Goal: Book appointment/travel/reservation

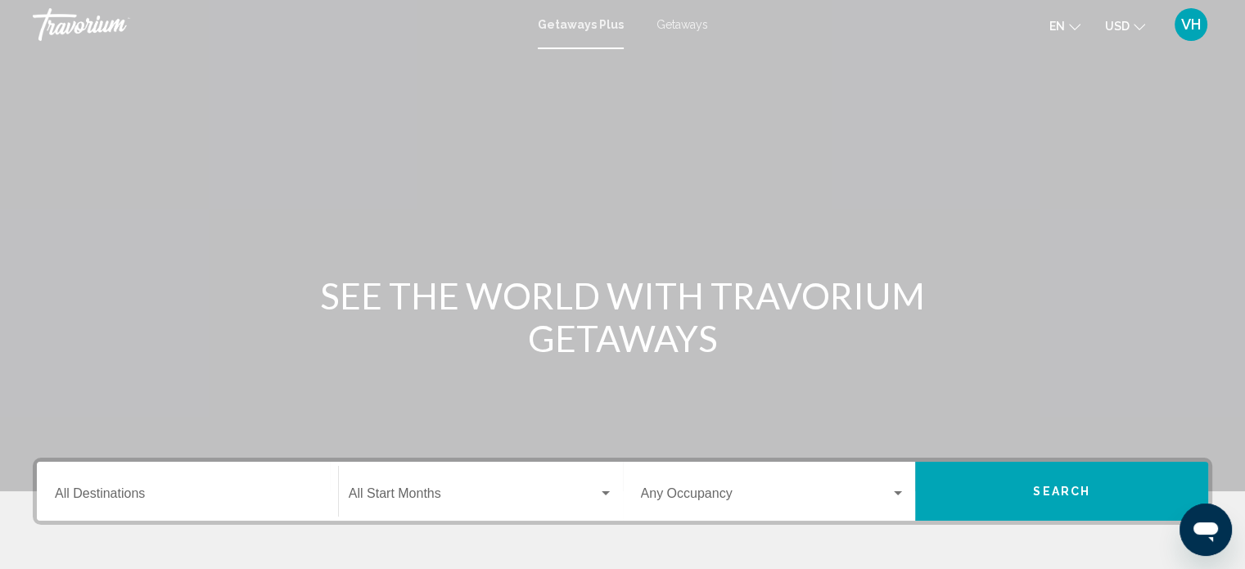
click at [250, 506] on div "Destination All Destinations" at bounding box center [187, 492] width 265 height 52
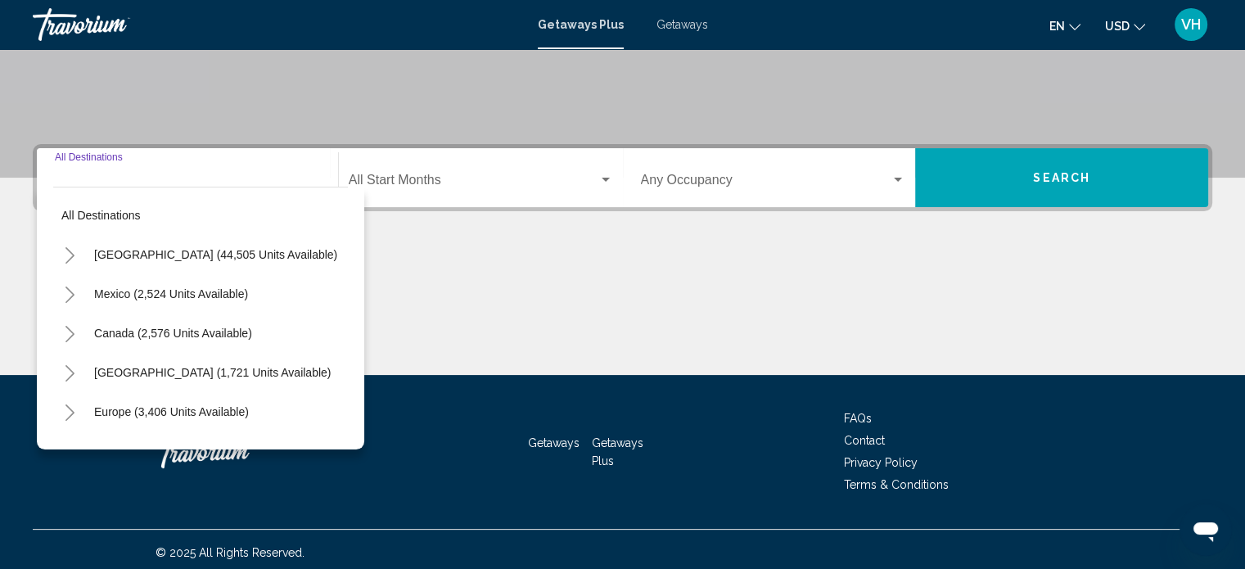
scroll to position [319, 0]
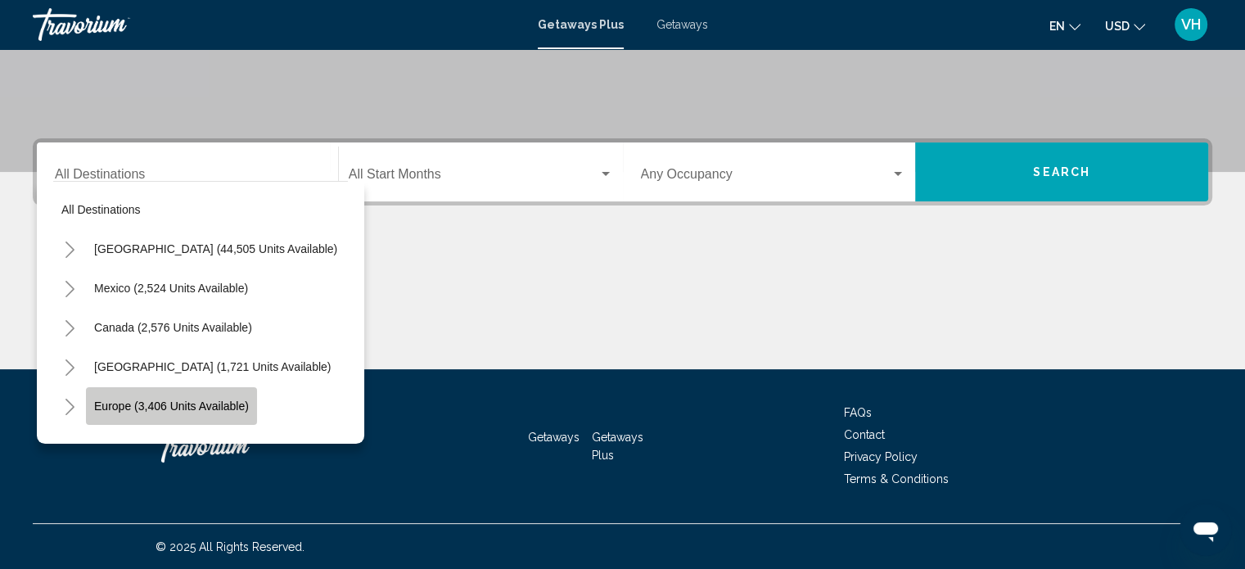
click at [212, 403] on span "Europe (3,406 units available)" at bounding box center [171, 405] width 155 height 13
type input "**********"
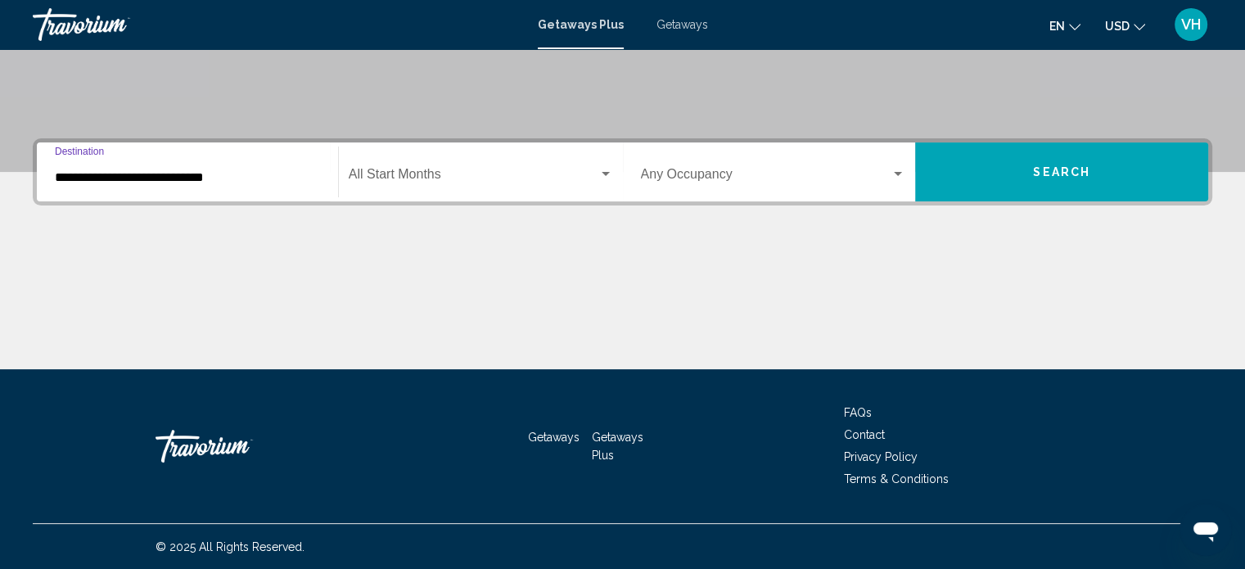
click at [480, 164] on div "Start Month All Start Months" at bounding box center [481, 172] width 264 height 52
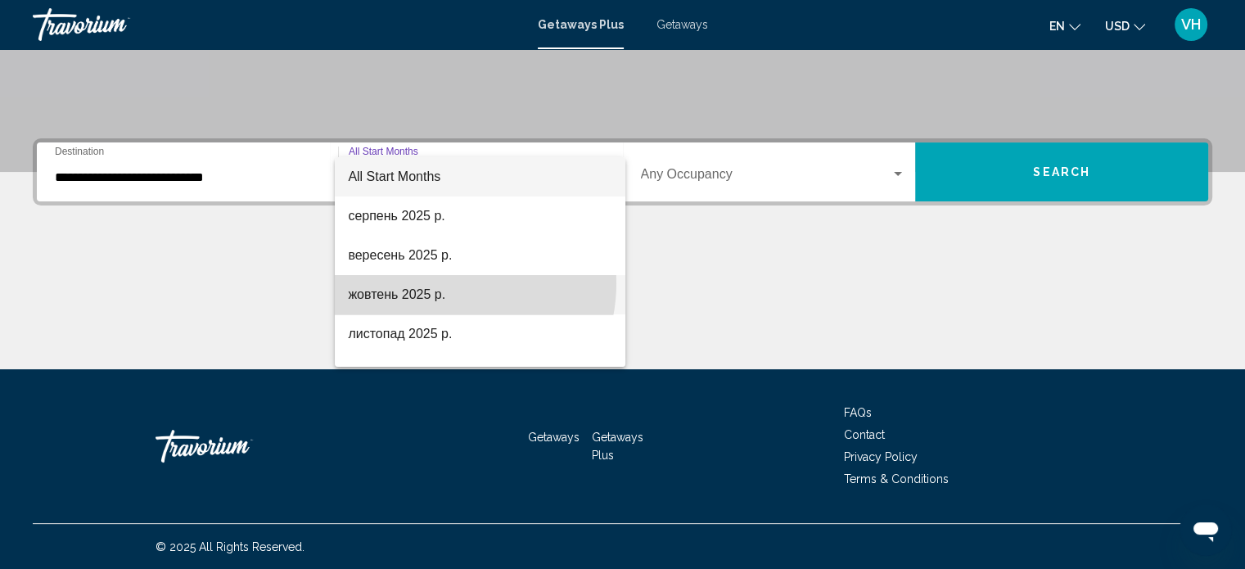
click at [447, 283] on span "жовтень 2025 р." at bounding box center [480, 294] width 264 height 39
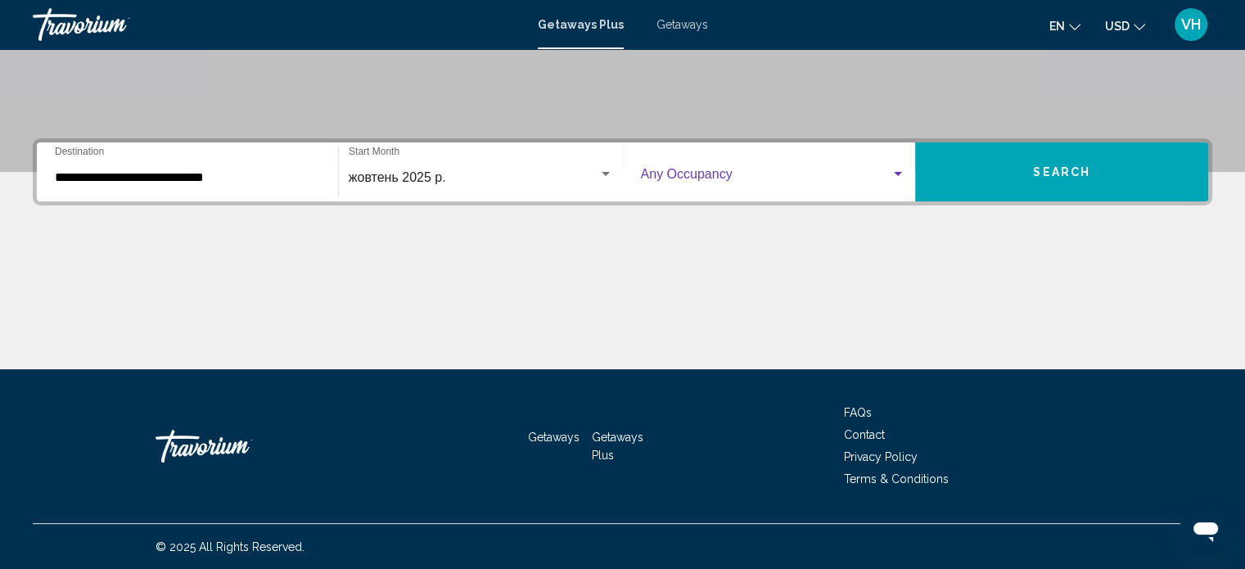
click at [809, 179] on span "Search widget" at bounding box center [766, 177] width 250 height 15
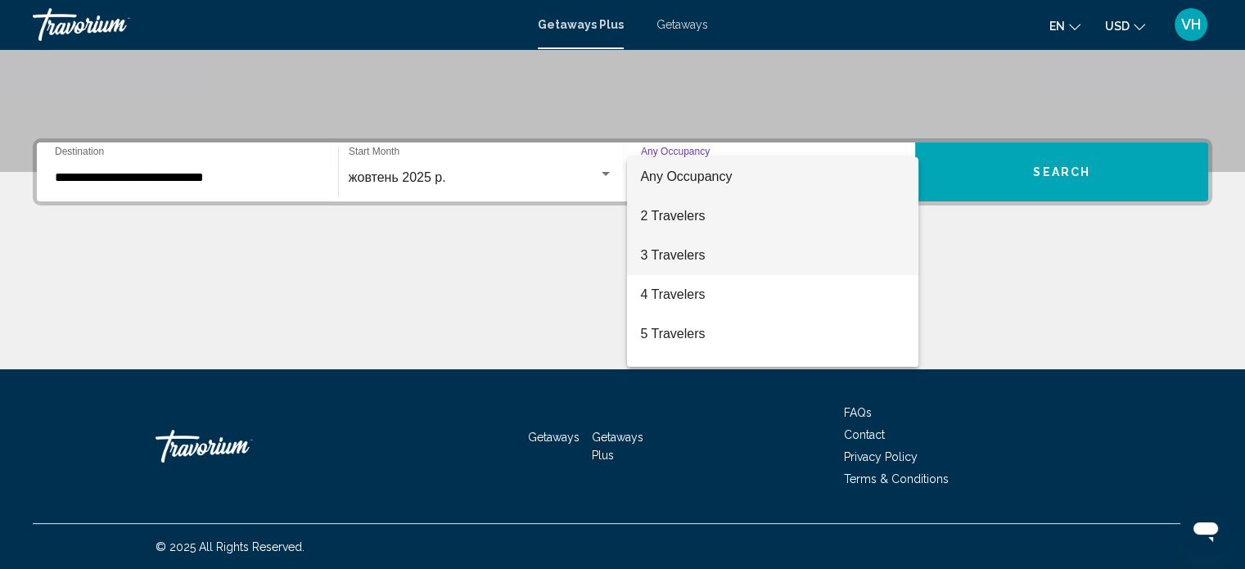
drag, startPoint x: 794, startPoint y: 241, endPoint x: 791, endPoint y: 225, distance: 15.7
click at [791, 225] on div "Any Occupancy 2 Travelers 3 Travelers 4 Travelers 5 Travelers 6 Travelers 7 Tra…" at bounding box center [772, 262] width 291 height 210
click at [791, 225] on span "2 Travelers" at bounding box center [772, 215] width 265 height 39
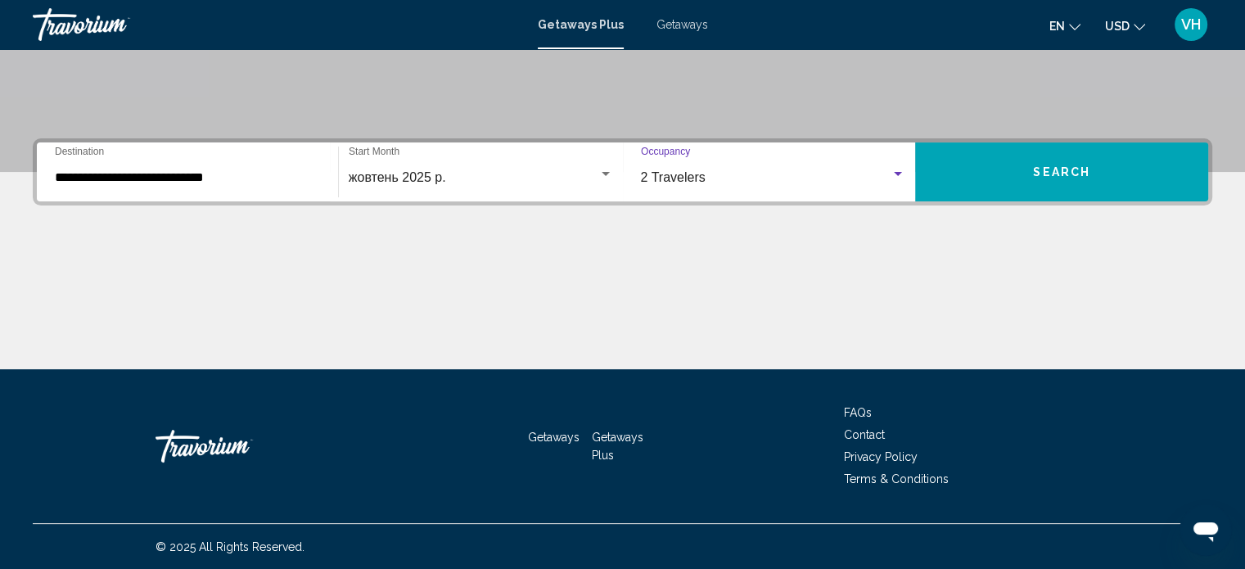
click at [1010, 169] on button "Search" at bounding box center [1061, 171] width 293 height 59
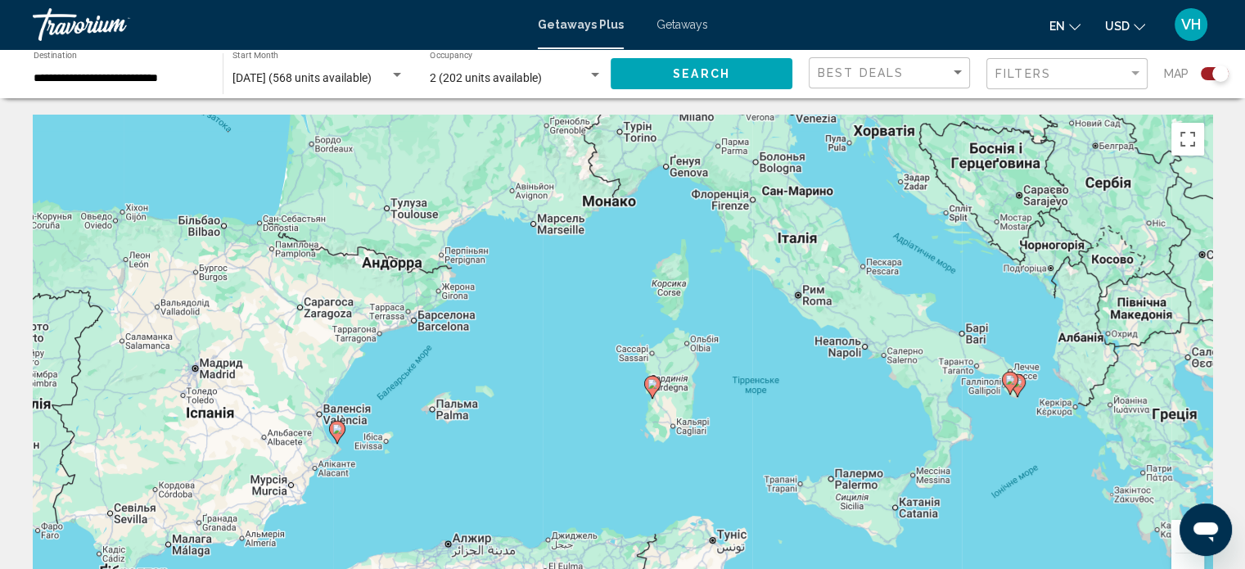
click at [345, 439] on gmp-advanced-marker "Main content" at bounding box center [337, 432] width 16 height 25
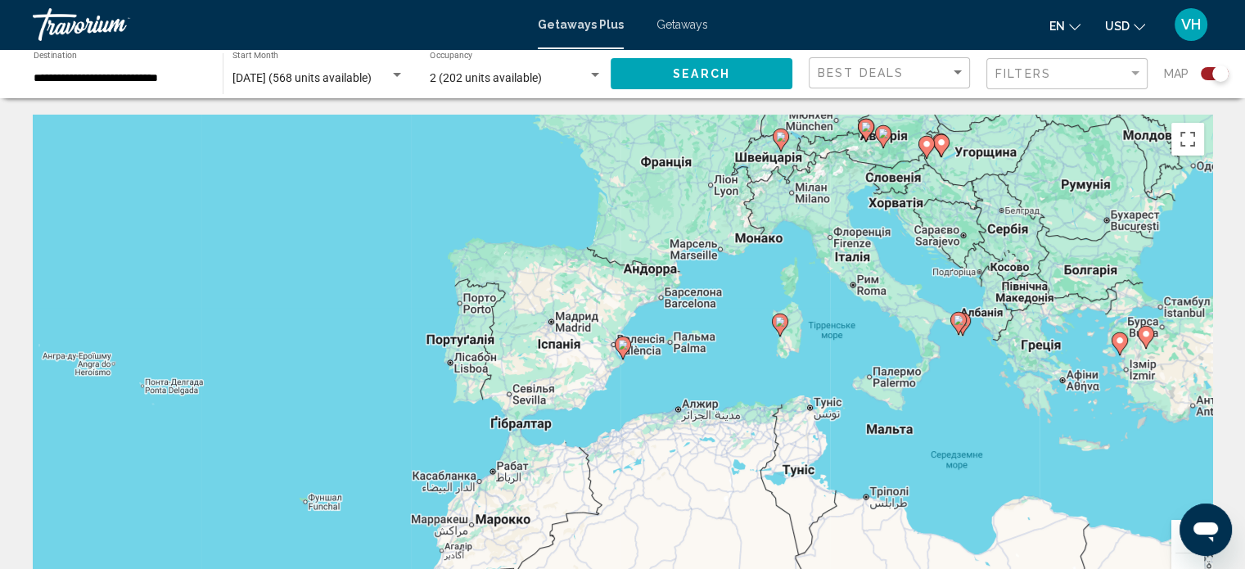
click at [1206, 79] on div "Search widget" at bounding box center [1215, 73] width 28 height 13
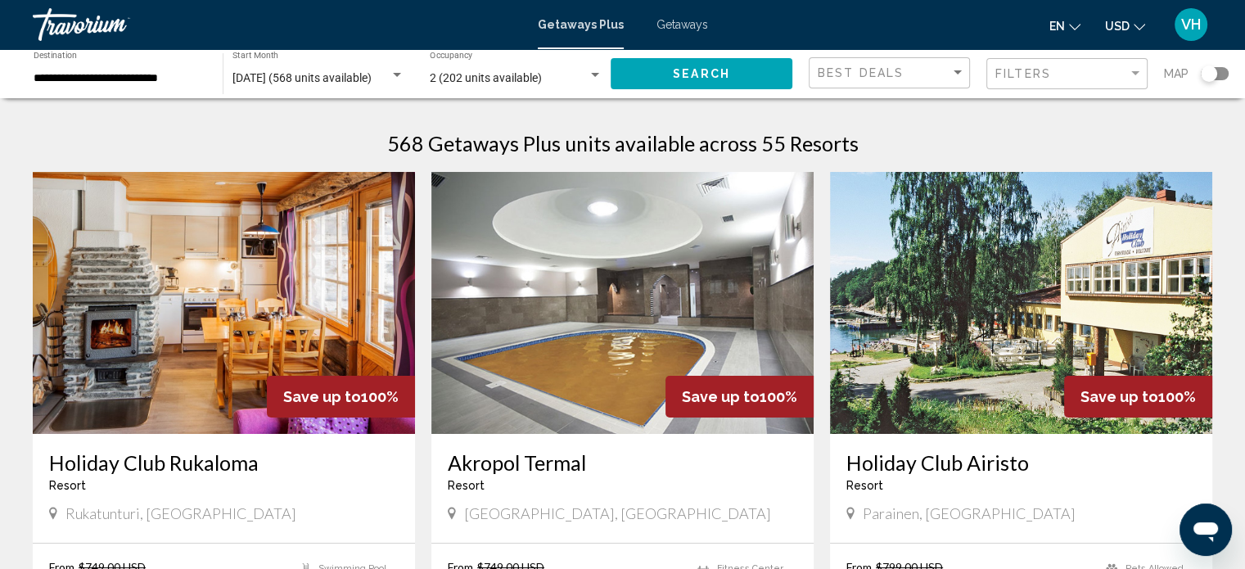
click at [926, 87] on div "Best Deals" at bounding box center [891, 73] width 147 height 30
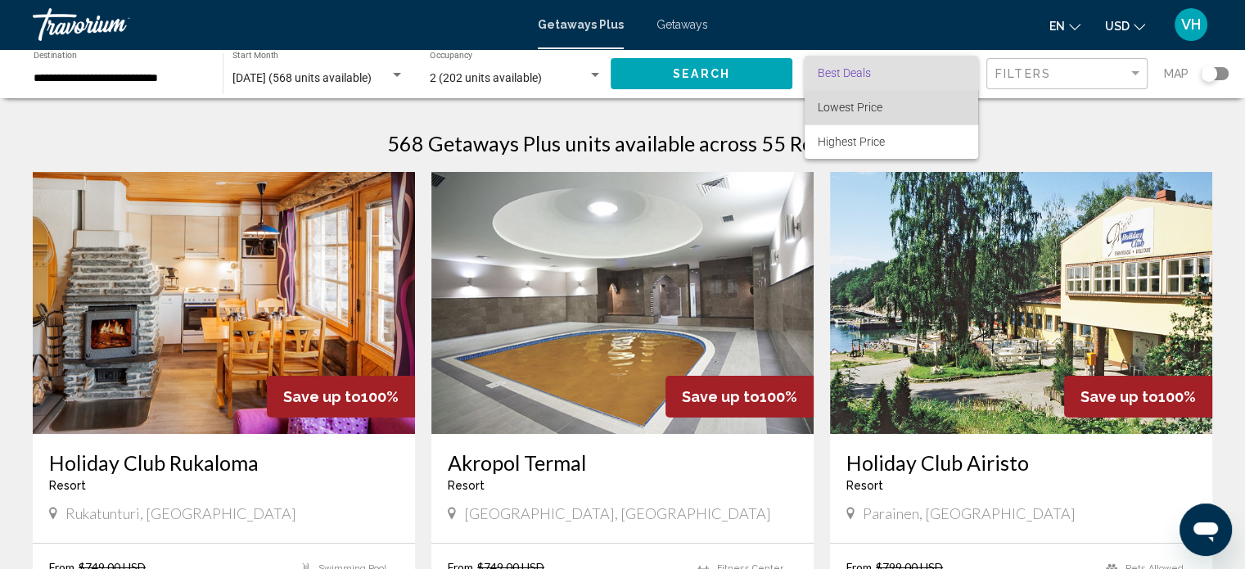
click at [911, 110] on span "Lowest Price" at bounding box center [891, 107] width 147 height 34
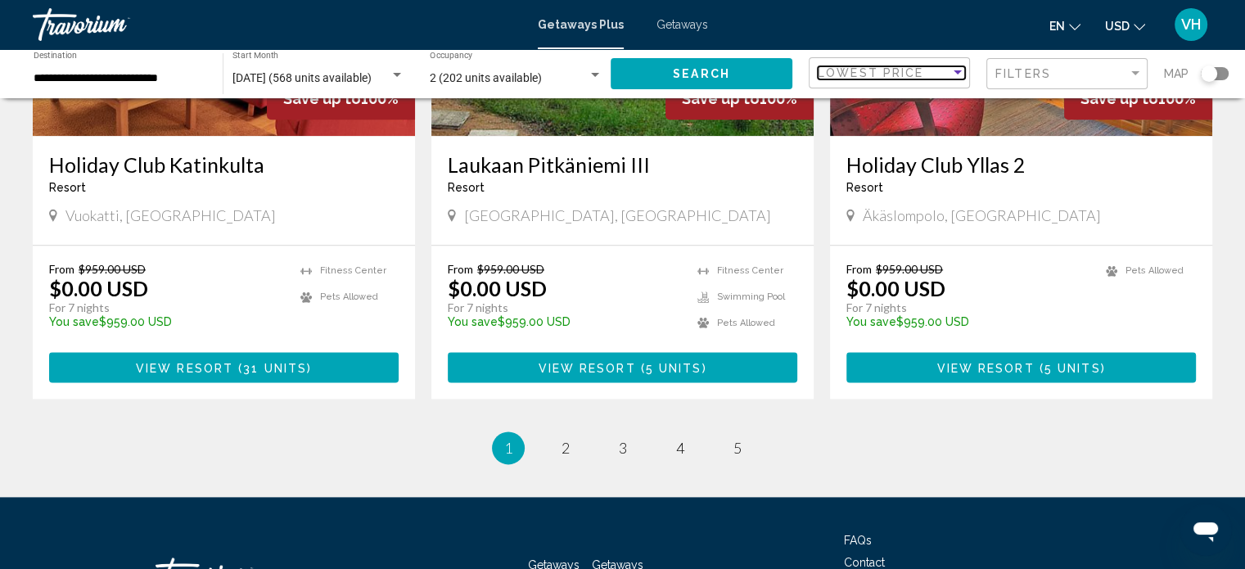
scroll to position [1964, 0]
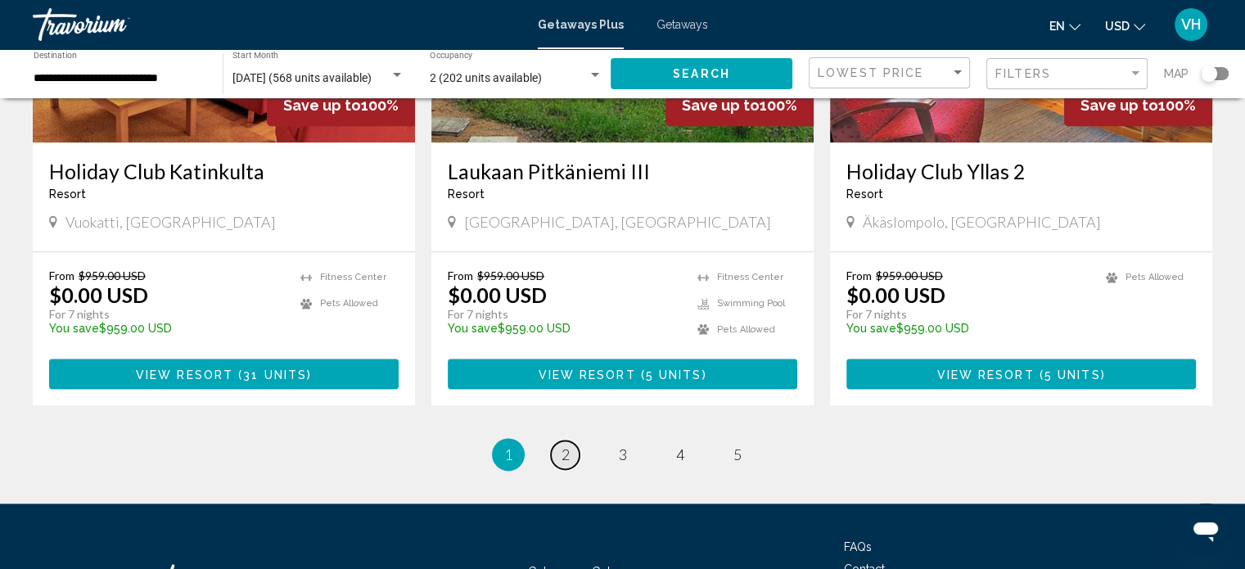
click at [563, 452] on span "2" at bounding box center [565, 454] width 8 height 18
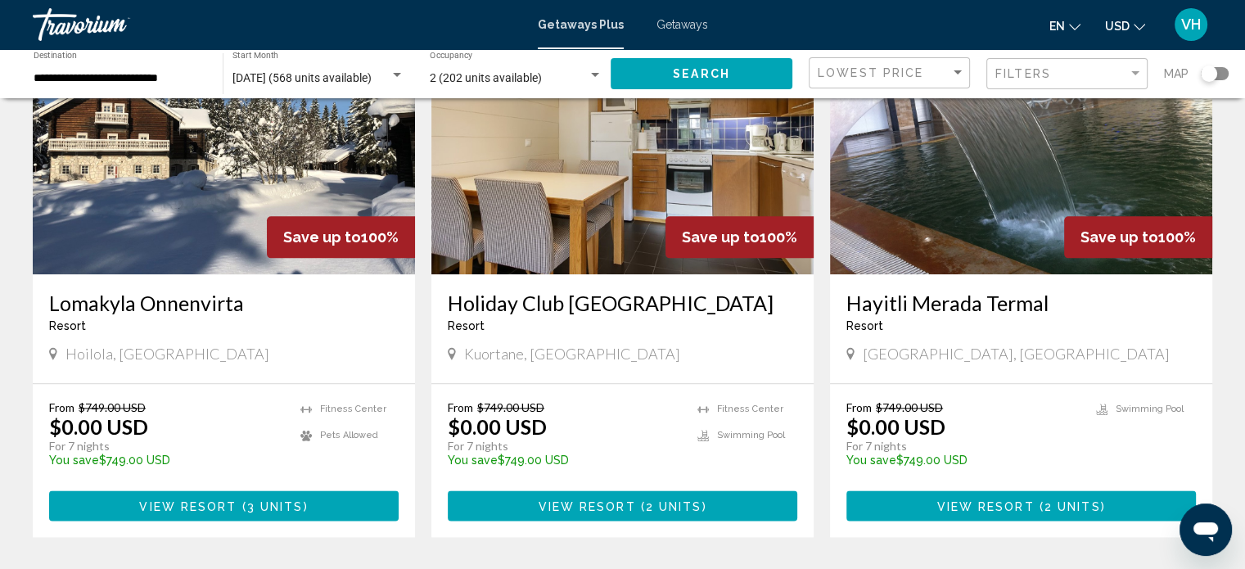
scroll to position [1883, 0]
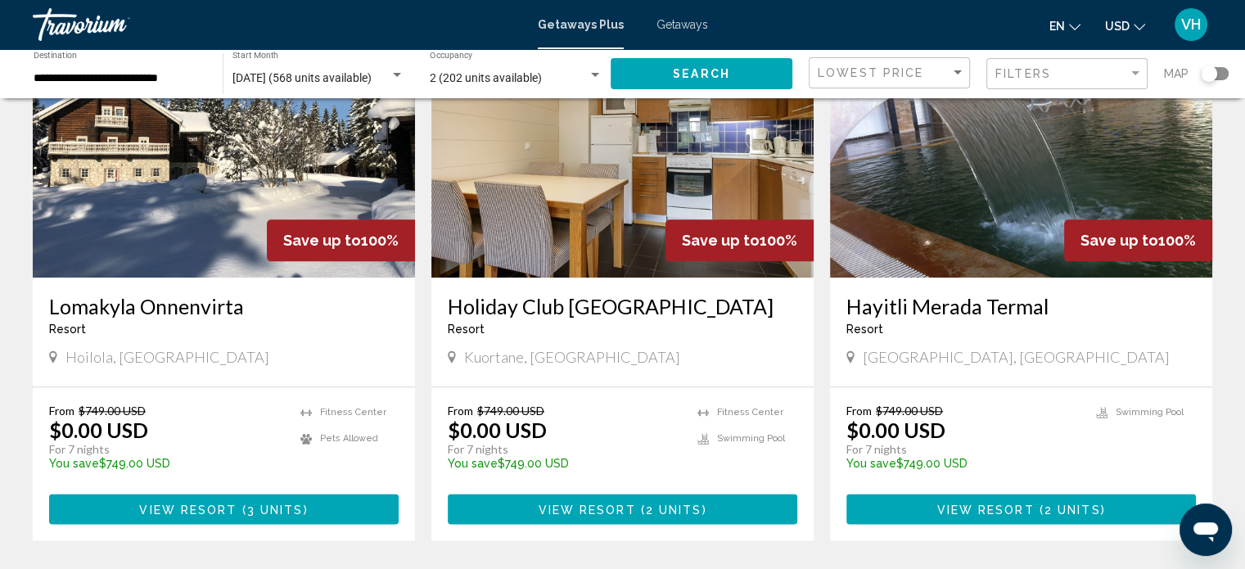
drag, startPoint x: 1219, startPoint y: 493, endPoint x: 903, endPoint y: 172, distance: 450.8
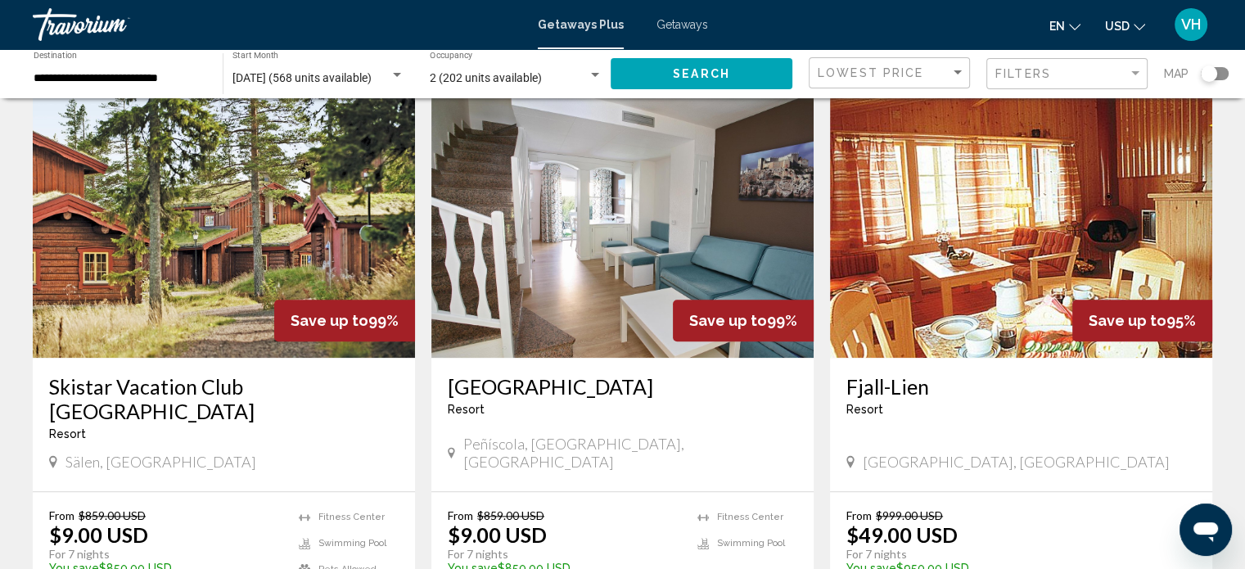
scroll to position [1766, 0]
click at [572, 375] on h3 "Jardines del Plaza" at bounding box center [622, 387] width 349 height 25
